Goal: Check status: Check status

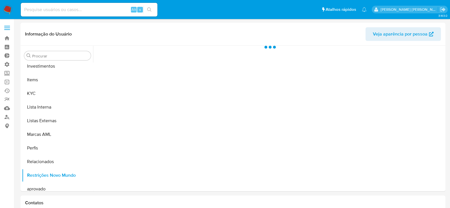
scroll to position [309, 0]
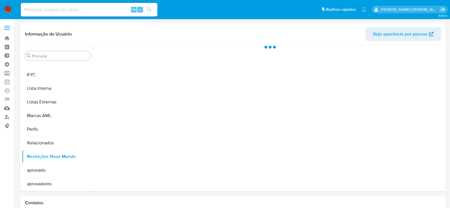
select select "10"
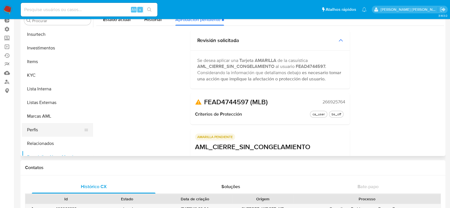
scroll to position [202, 0]
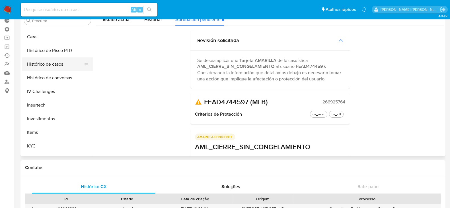
click at [46, 65] on button "Histórico de casos" at bounding box center [55, 65] width 67 height 14
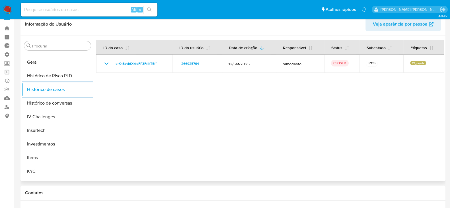
scroll to position [0, 0]
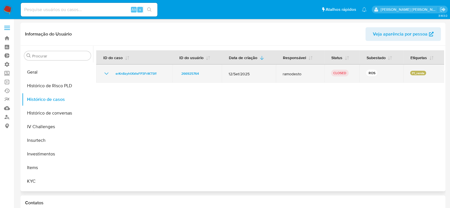
drag, startPoint x: 163, startPoint y: 76, endPoint x: 112, endPoint y: 75, distance: 50.7
click at [113, 75] on div "erKn8zyhtXkfeFP3FrIKT5ff" at bounding box center [134, 73] width 62 height 7
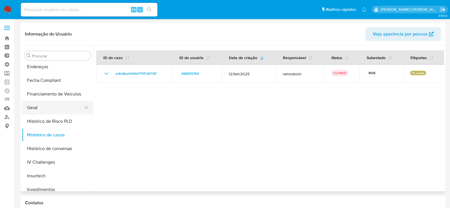
scroll to position [166, 0]
click at [43, 108] on button "Geral" at bounding box center [55, 108] width 67 height 14
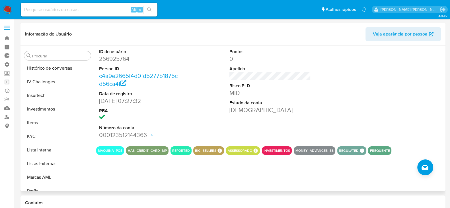
scroll to position [249, 0]
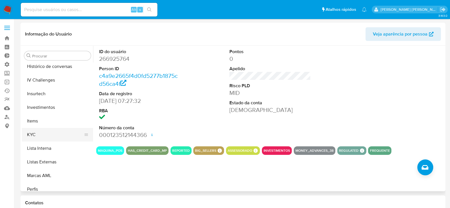
click at [38, 131] on button "KYC" at bounding box center [55, 135] width 67 height 14
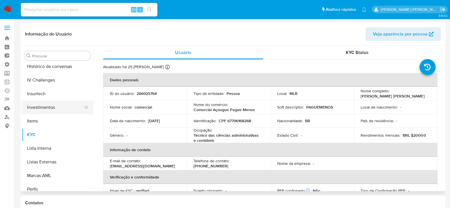
scroll to position [213, 0]
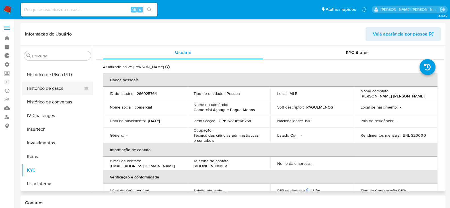
click at [42, 87] on button "Histórico de casos" at bounding box center [55, 89] width 67 height 14
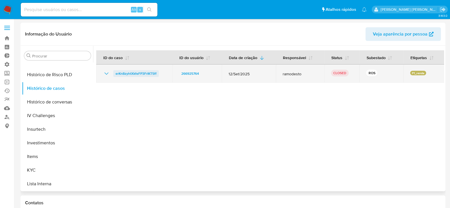
drag, startPoint x: 159, startPoint y: 75, endPoint x: 115, endPoint y: 73, distance: 44.2
click at [115, 73] on div "erKn8zyhtXkfeFP3FrIKT5ff" at bounding box center [134, 73] width 62 height 7
click at [103, 74] on icon "Mostrar/Ocultar" at bounding box center [106, 73] width 7 height 7
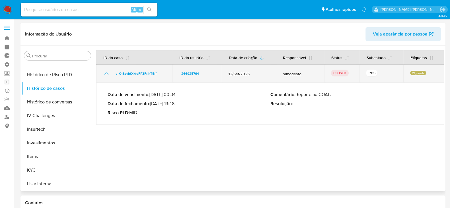
click at [104, 71] on icon "Mostrar/Ocultar" at bounding box center [106, 73] width 7 height 7
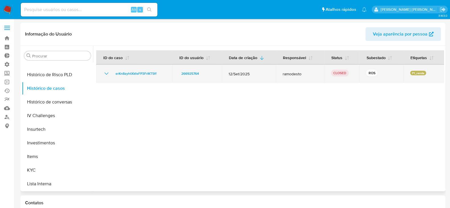
click at [104, 71] on icon "Mostrar/Ocultar" at bounding box center [106, 73] width 7 height 7
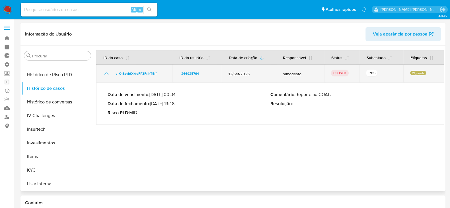
click at [104, 71] on icon "Mostrar/Ocultar" at bounding box center [106, 73] width 7 height 7
